Goal: Share content

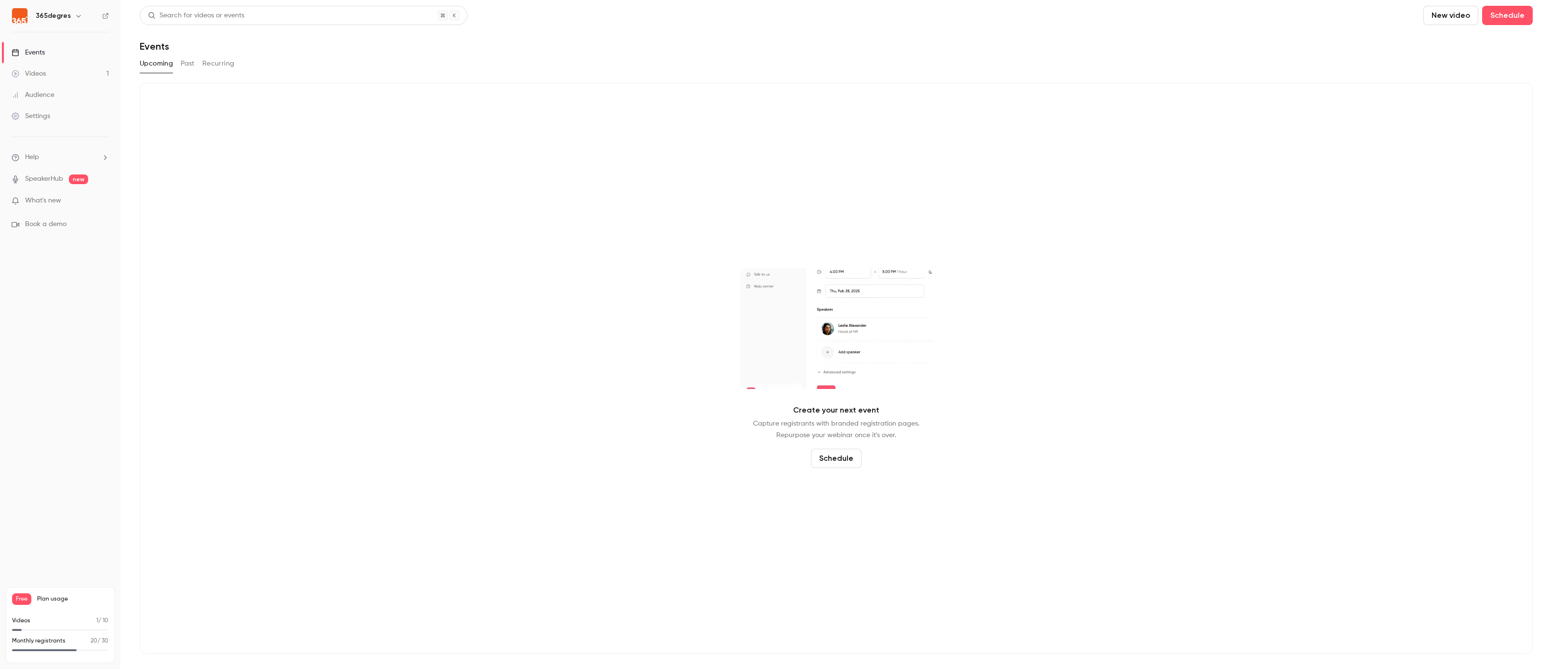
click at [68, 69] on link "Videos 1" at bounding box center [60, 73] width 120 height 21
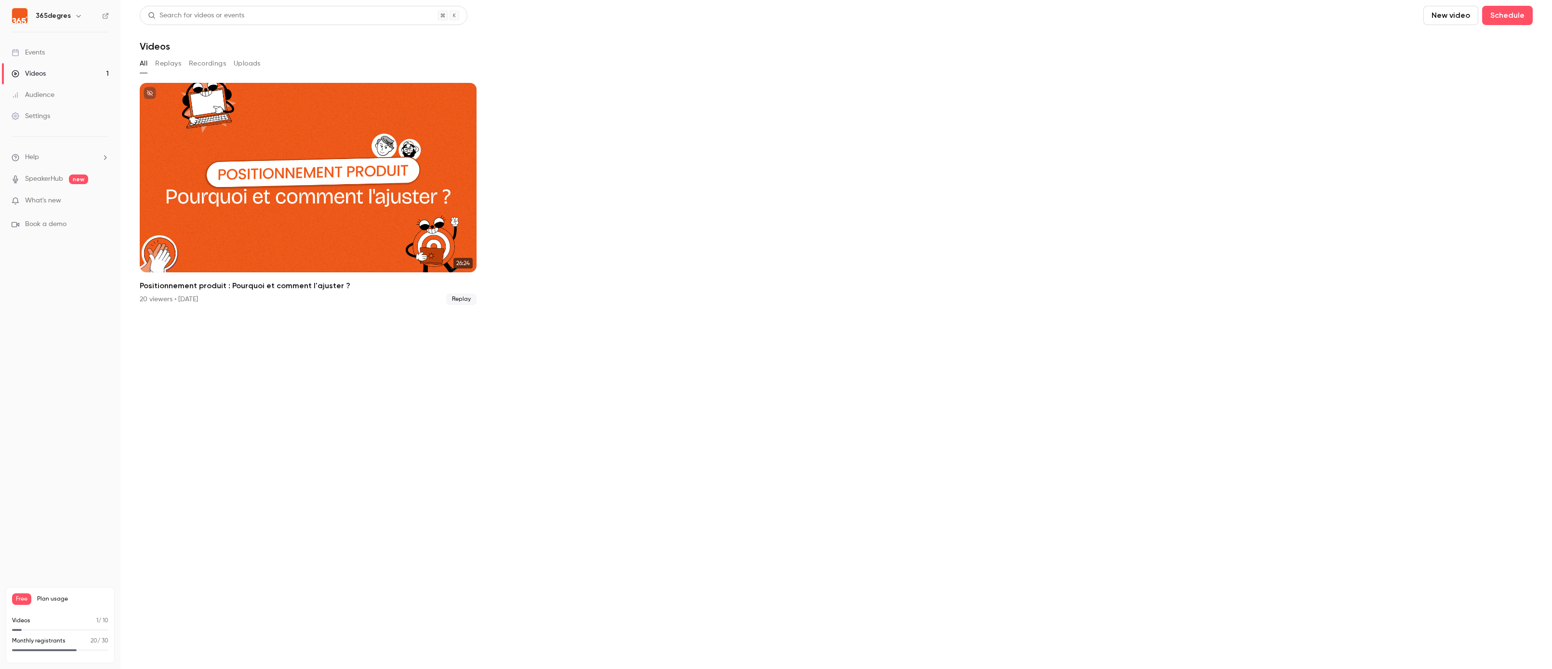
click at [167, 62] on button "Replays" at bounding box center [168, 63] width 26 height 15
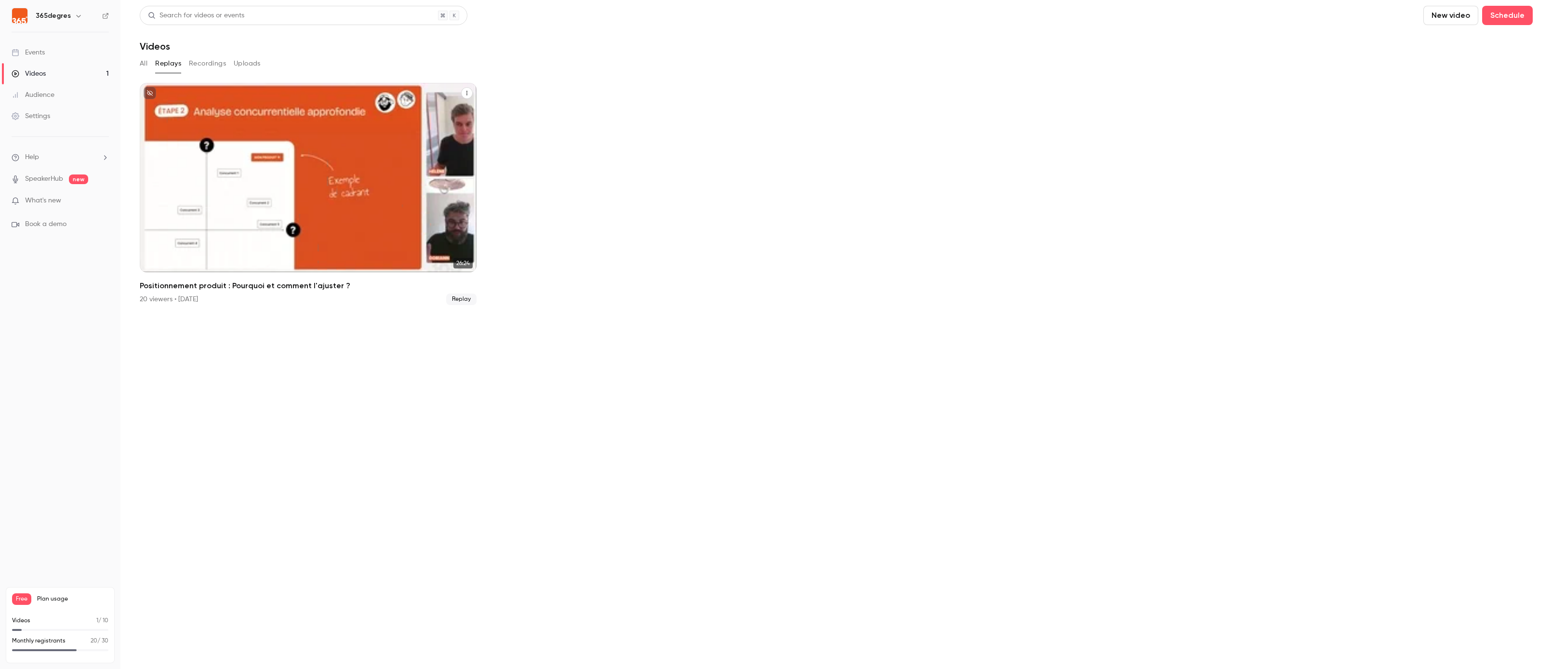
click at [366, 252] on div "Positionnement produit : Pourquoi et comment l'ajuster ?" at bounding box center [308, 177] width 337 height 189
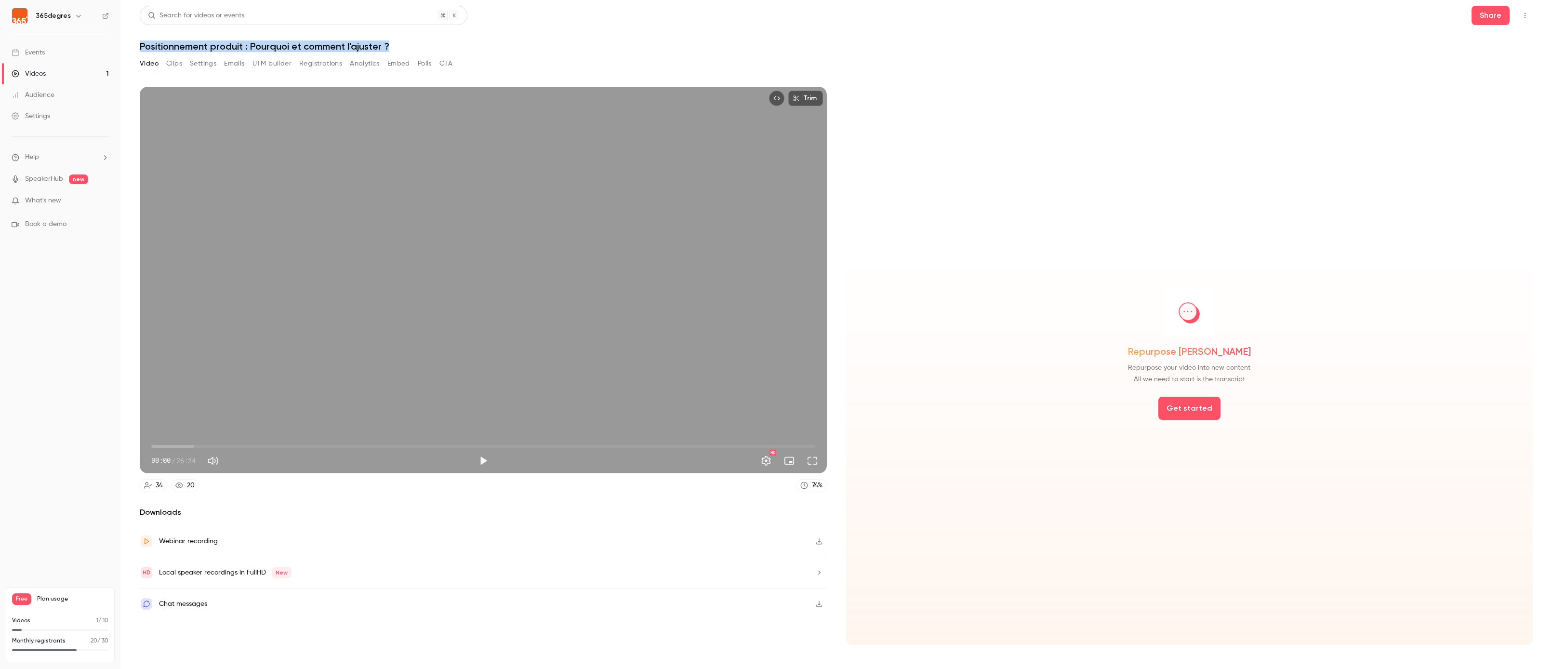
drag, startPoint x: 402, startPoint y: 44, endPoint x: 140, endPoint y: 45, distance: 261.7
click at [140, 45] on h1 "Positionnement produit : Pourquoi et comment l'ajuster ?" at bounding box center [836, 46] width 1393 height 12
copy h1 "Positionnement produit : Pourquoi et comment l'ajuster ?"
click at [229, 61] on button "Emails" at bounding box center [234, 63] width 20 height 15
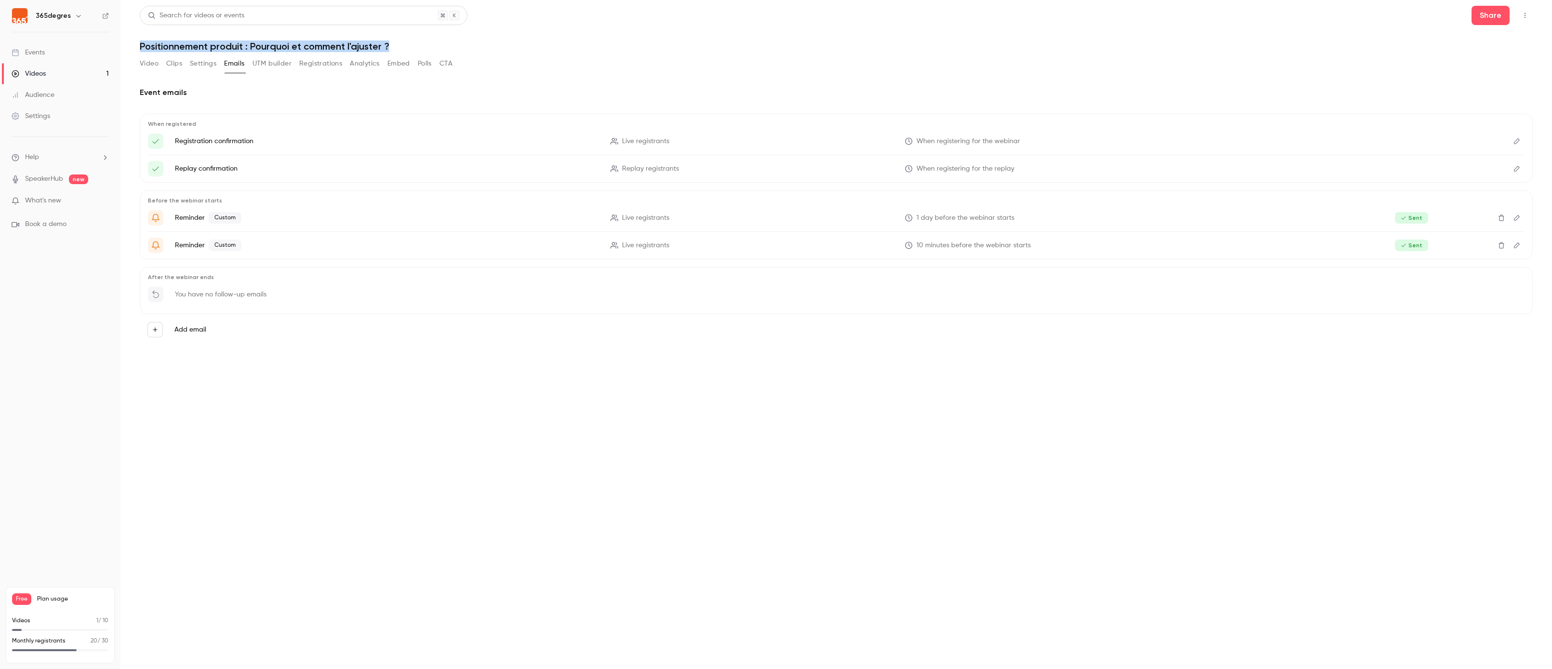
click at [316, 64] on button "Registrations" at bounding box center [320, 63] width 43 height 15
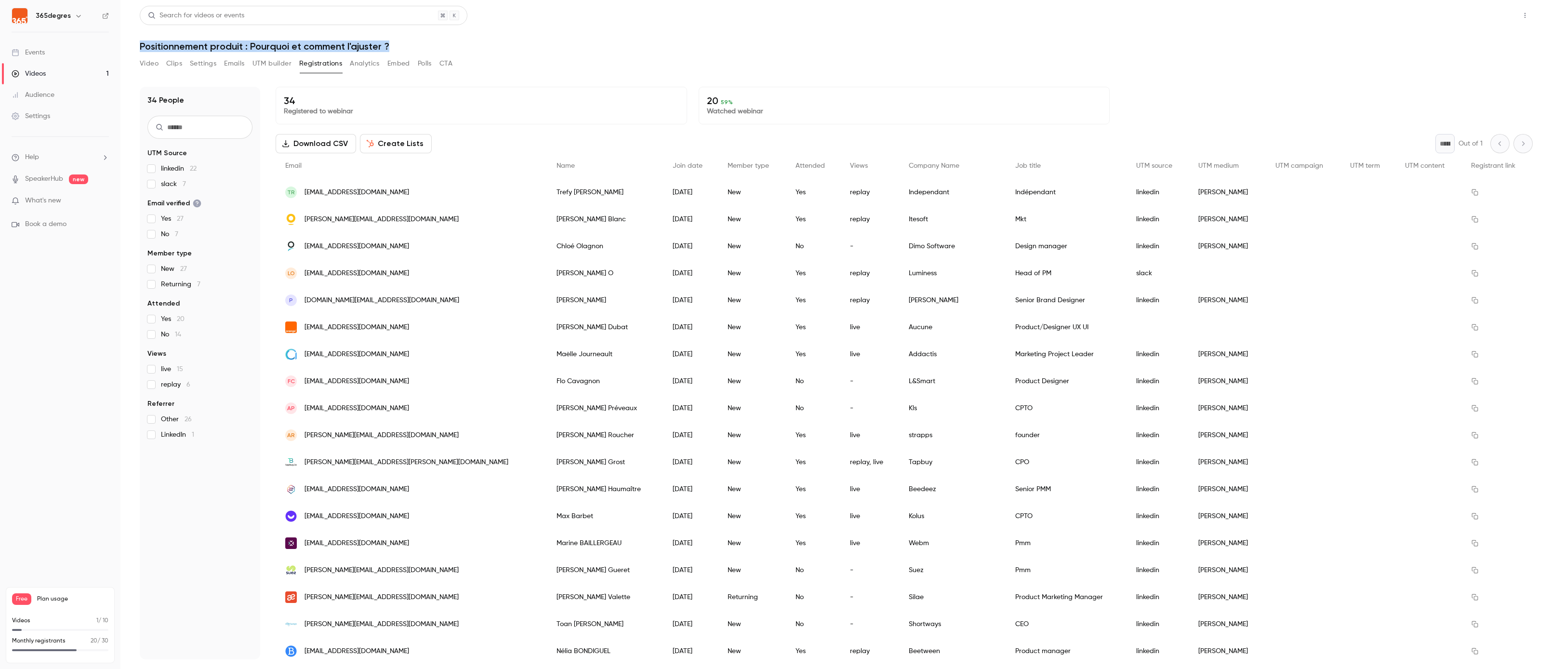
click at [1502, 20] on button "Share" at bounding box center [1491, 15] width 38 height 19
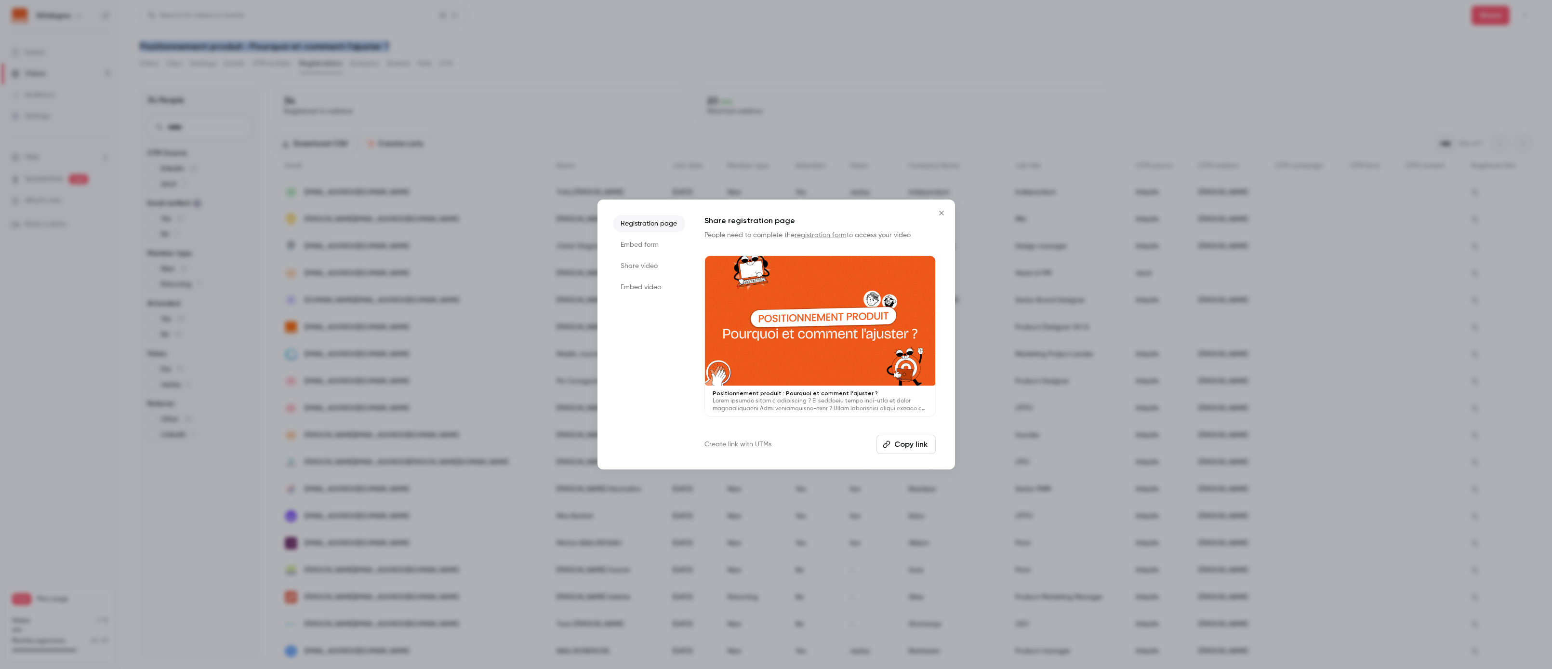
click at [667, 223] on li "Registration page" at bounding box center [649, 223] width 72 height 17
click at [764, 445] on link "Create link with UTMs" at bounding box center [738, 445] width 67 height 10
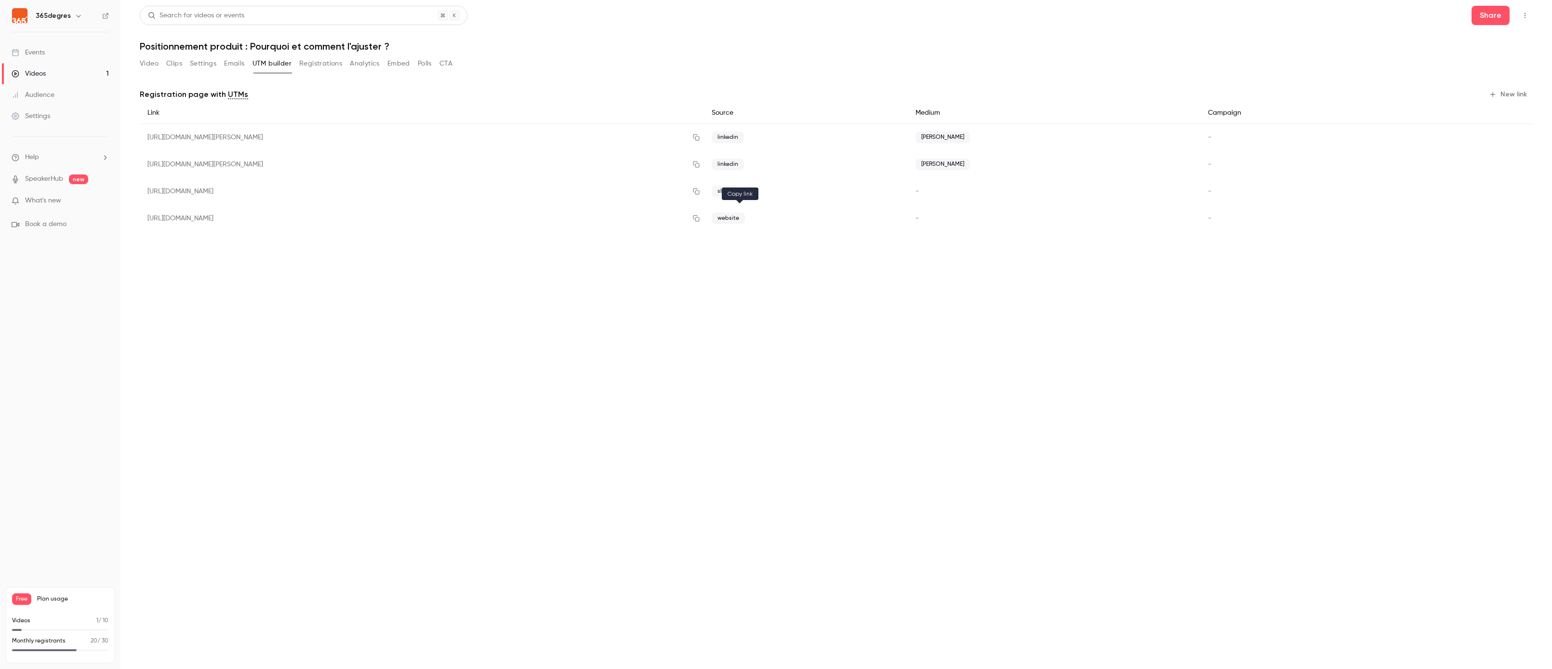
click at [704, 221] on button "button" at bounding box center [696, 218] width 15 height 15
